Goal: Purchase product/service

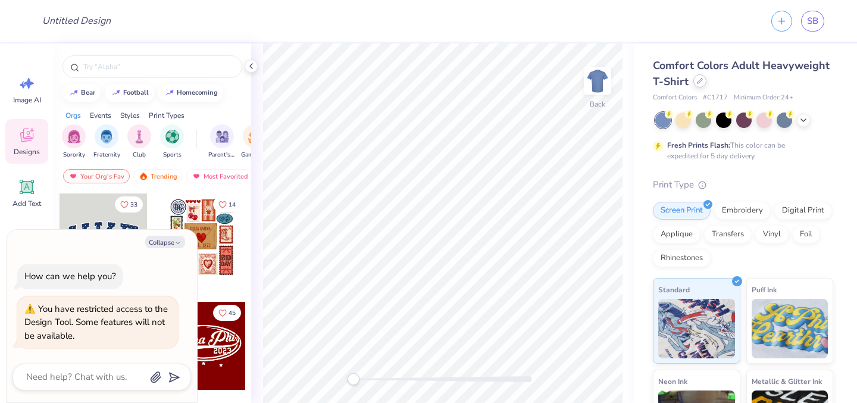
click at [703, 83] on icon at bounding box center [700, 81] width 6 height 6
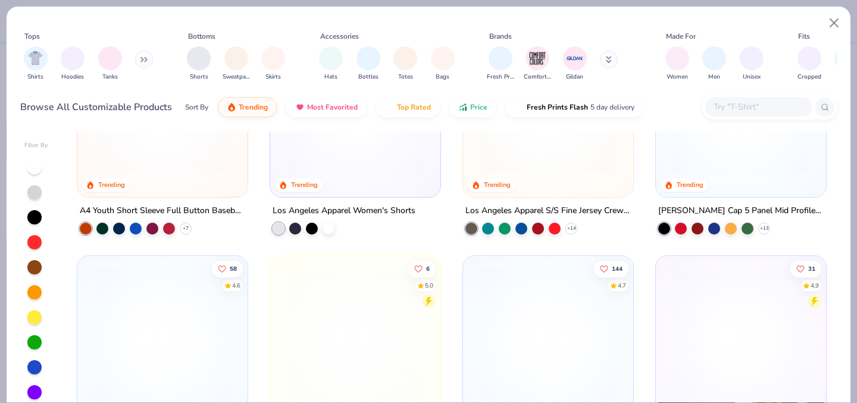
scroll to position [3027, 0]
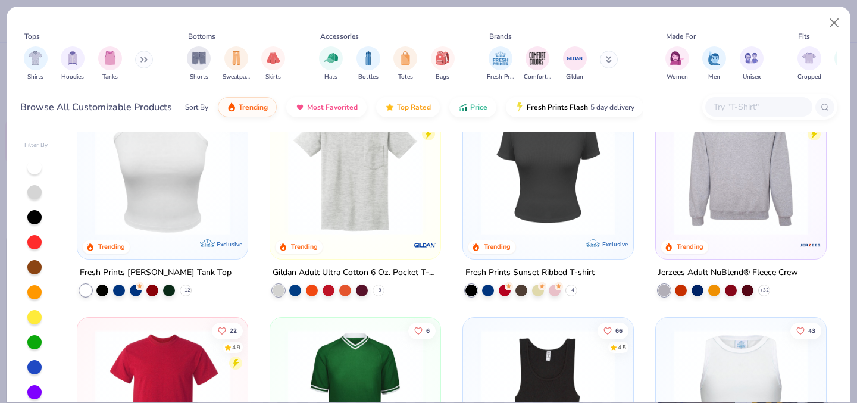
click at [385, 142] on img at bounding box center [355, 168] width 146 height 135
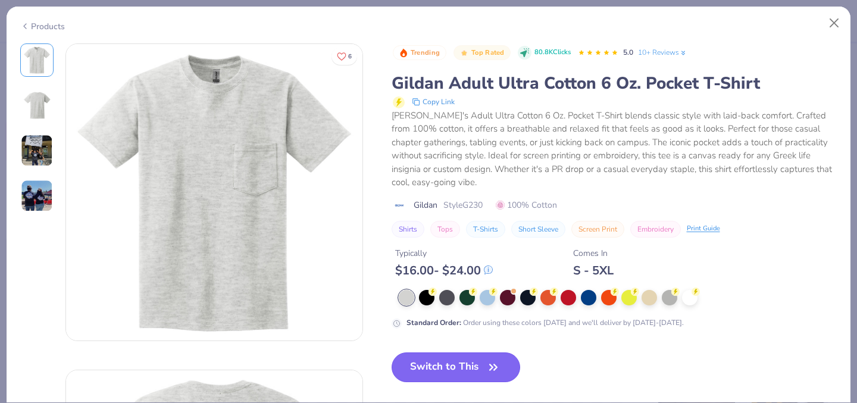
click at [486, 363] on icon "button" at bounding box center [493, 367] width 17 height 17
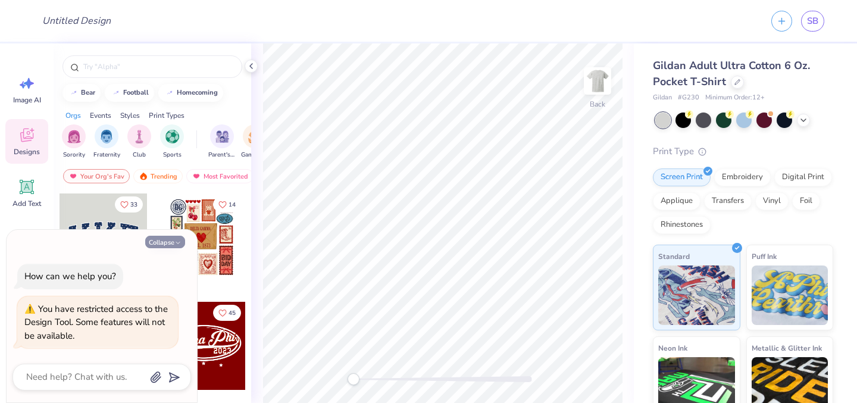
click at [171, 241] on button "Collapse" at bounding box center [165, 242] width 40 height 13
type textarea "x"
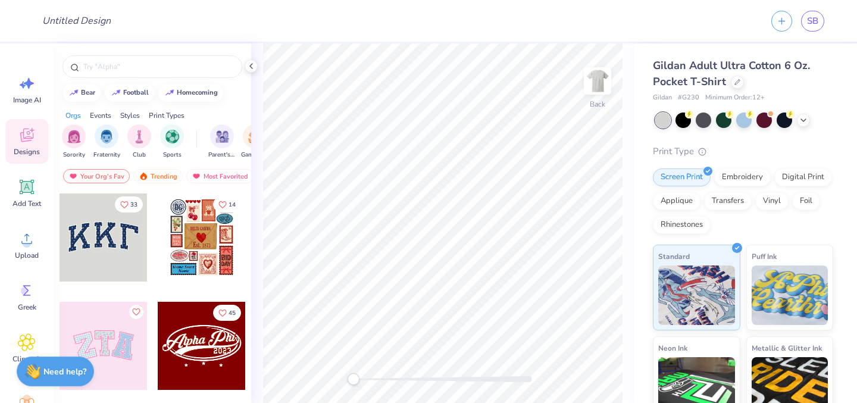
click at [111, 260] on div at bounding box center [104, 237] width 88 height 88
click at [26, 207] on span "Add Text" at bounding box center [27, 204] width 29 height 10
